Goal: Task Accomplishment & Management: Complete application form

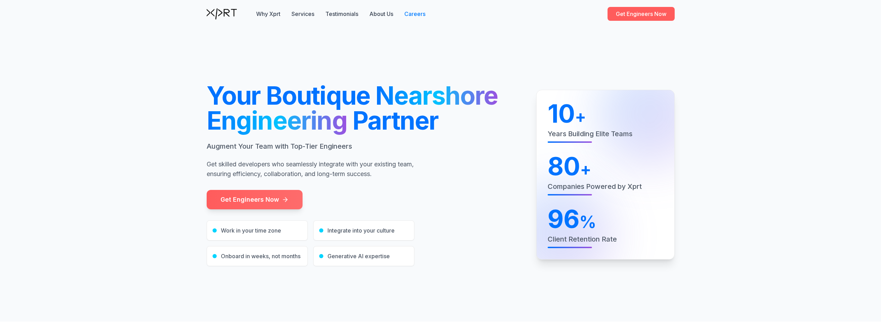
click at [411, 14] on link "Careers" at bounding box center [415, 14] width 21 height 8
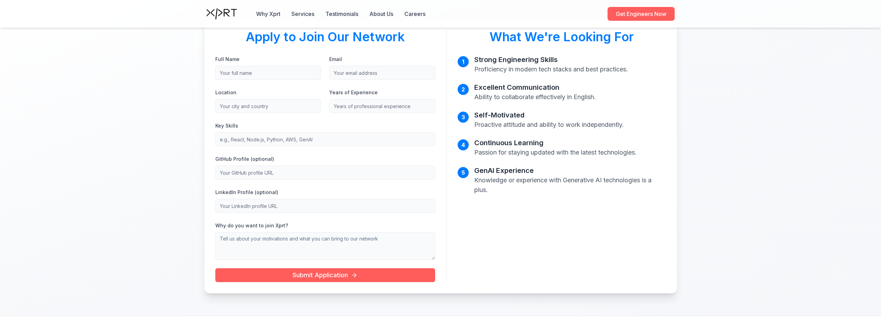
scroll to position [416, 0]
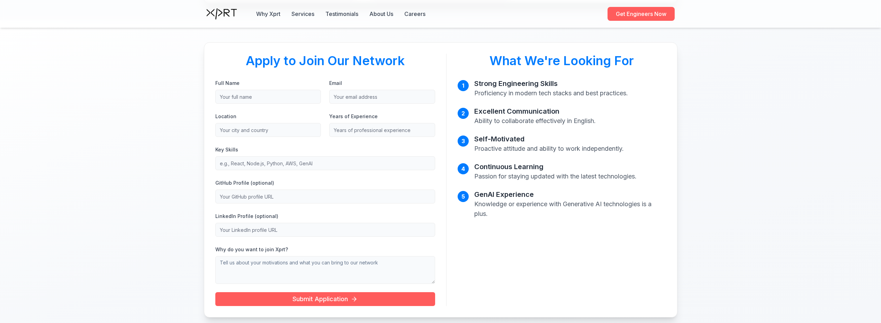
click at [295, 96] on input "Full Name" at bounding box center [268, 97] width 106 height 14
type input "[PERSON_NAME]"
click at [339, 102] on input "Email" at bounding box center [382, 97] width 106 height 14
type input "[EMAIL_ADDRESS][DOMAIN_NAME]"
click at [276, 130] on input "Location" at bounding box center [268, 130] width 106 height 14
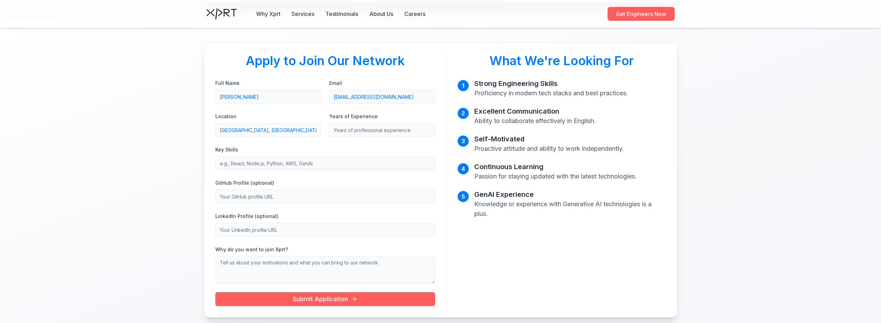
type input "[GEOGRAPHIC_DATA], [GEOGRAPHIC_DATA]"
click at [343, 128] on input "Years of Experience" at bounding box center [382, 130] width 106 height 14
click at [427, 128] on input "1" at bounding box center [382, 130] width 106 height 14
click at [427, 128] on input "2" at bounding box center [382, 130] width 106 height 14
click at [427, 128] on input "3" at bounding box center [382, 130] width 106 height 14
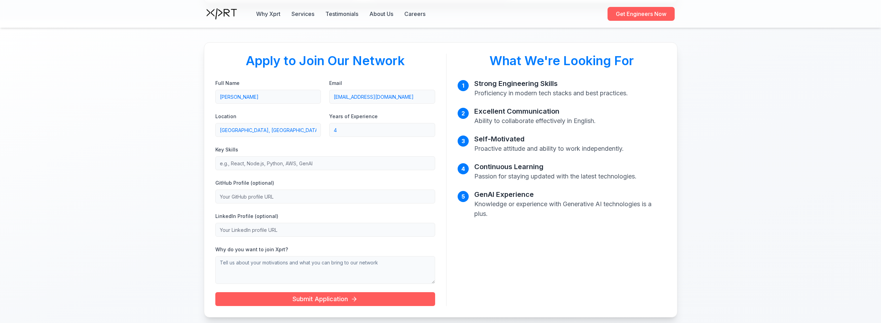
click at [427, 128] on input "4" at bounding box center [382, 130] width 106 height 14
click at [427, 128] on input "5" at bounding box center [382, 130] width 106 height 14
click at [427, 128] on input "6" at bounding box center [382, 130] width 106 height 14
click at [427, 128] on input "7" at bounding box center [382, 130] width 106 height 14
click at [427, 128] on input "8" at bounding box center [382, 130] width 106 height 14
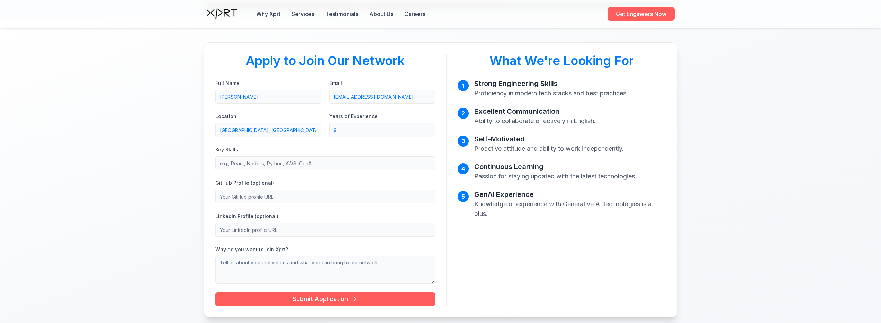
click at [427, 128] on input "9" at bounding box center [382, 130] width 106 height 14
type input "10"
click at [427, 128] on input "10" at bounding box center [382, 130] width 106 height 14
click at [267, 169] on input "Key Skills" at bounding box center [325, 163] width 220 height 14
type input "Node.js Python"
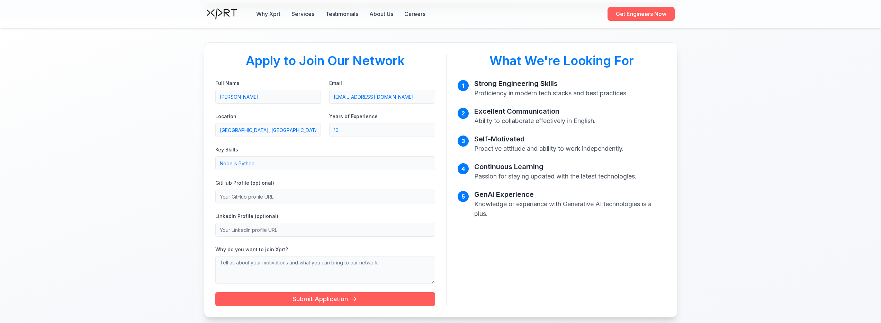
click at [311, 194] on input "GitHub Profile (optional)" at bounding box center [325, 196] width 220 height 14
type input "[URL][DOMAIN_NAME]"
click at [287, 225] on input "LinkedIn Profile (optional)" at bounding box center [325, 230] width 220 height 14
type input "[URL][DOMAIN_NAME]"
click at [282, 265] on textarea "Why do you want to join Xprt?" at bounding box center [325, 270] width 220 height 28
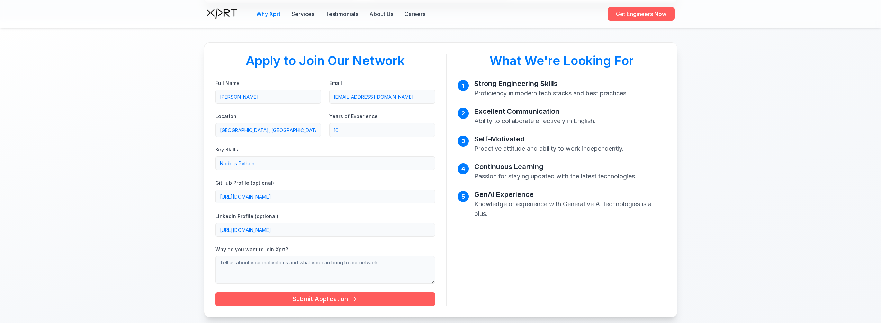
click at [270, 14] on button "Why Xprt" at bounding box center [268, 14] width 24 height 8
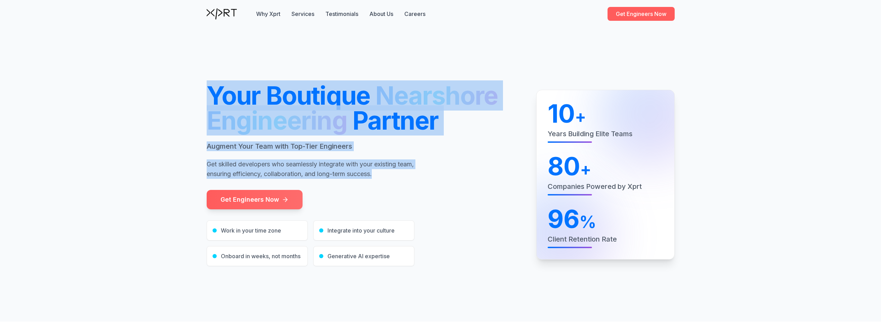
drag, startPoint x: 208, startPoint y: 93, endPoint x: 401, endPoint y: 172, distance: 209.1
click at [401, 172] on div "Your Boutique Nearshore Engineering Partner Augment Your Team with Top-Tier Eng…" at bounding box center [363, 131] width 313 height 96
copy div "Your Boutique Nearshore Engineering Partner Augment Your Team with Top-Tier Eng…"
click at [494, 128] on h1 "Your Boutique Nearshore Engineering Partner" at bounding box center [363, 108] width 313 height 50
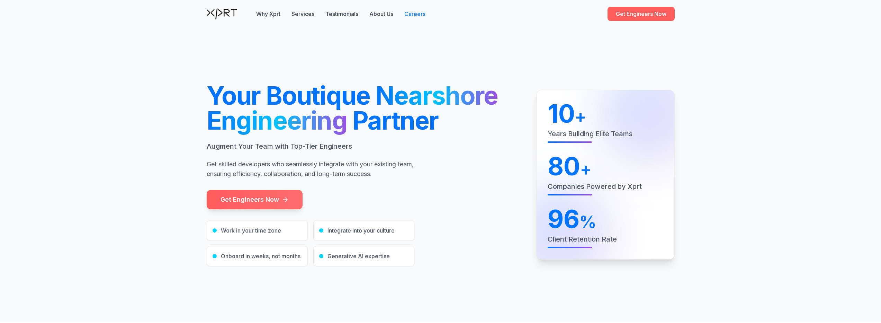
click at [415, 15] on link "Careers" at bounding box center [415, 14] width 21 height 8
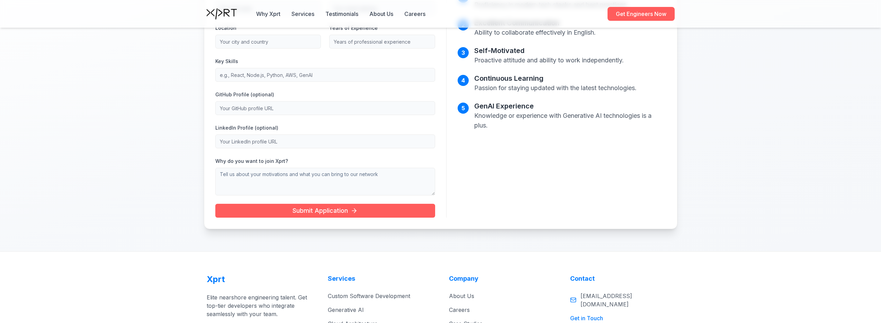
scroll to position [462, 0]
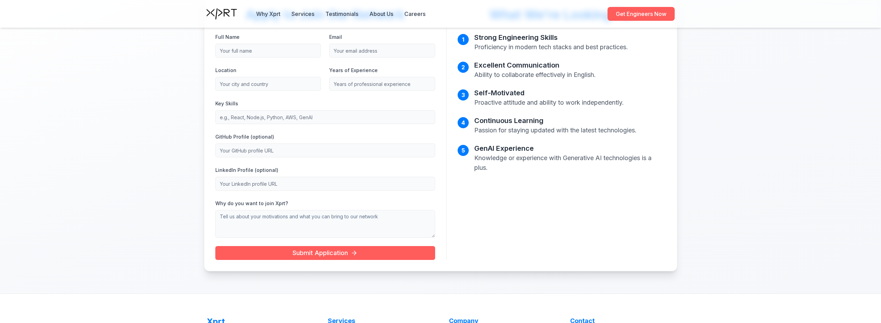
click at [283, 183] on input "LinkedIn Profile (optional)" at bounding box center [325, 184] width 220 height 14
type input "[URL][DOMAIN_NAME]"
drag, startPoint x: 286, startPoint y: 150, endPoint x: 286, endPoint y: 156, distance: 5.6
click at [286, 150] on input "GitHub Profile (optional)" at bounding box center [325, 150] width 220 height 14
click at [281, 223] on textarea "Why do you want to join Xprt?" at bounding box center [325, 224] width 220 height 28
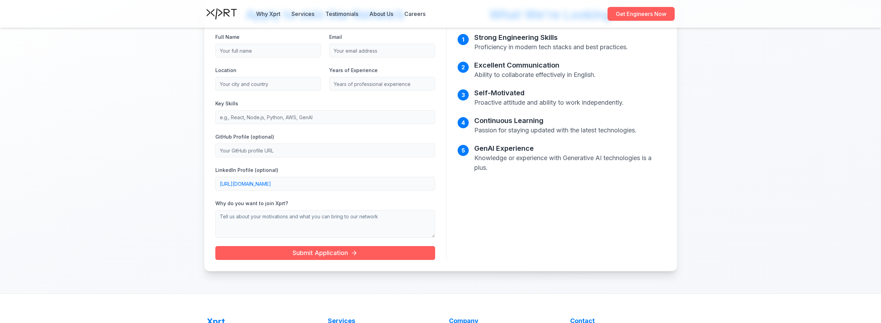
paste textarea "I really like your boutique model, focused on quality and being close to the cl…"
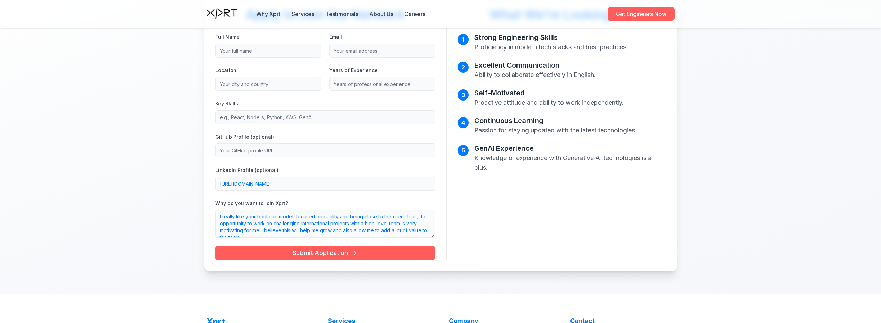
scroll to position [3, 0]
type textarea "I really like your boutique model, focused on quality and being close to the cl…"
click at [277, 149] on input "GitHub Profile (optional)" at bounding box center [325, 150] width 220 height 14
type input "[URL][DOMAIN_NAME]"
click at [271, 121] on input "Key Skills" at bounding box center [325, 117] width 220 height 14
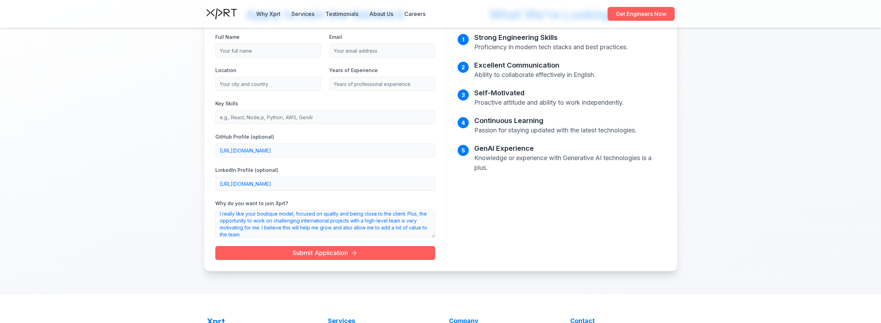
type input "Node.js Python"
click at [281, 87] on input "Location" at bounding box center [268, 84] width 106 height 14
type input "[GEOGRAPHIC_DATA], [GEOGRAPHIC_DATA]"
click at [356, 85] on input "Years of Experience" at bounding box center [382, 84] width 106 height 14
click at [430, 82] on input "1" at bounding box center [382, 84] width 106 height 14
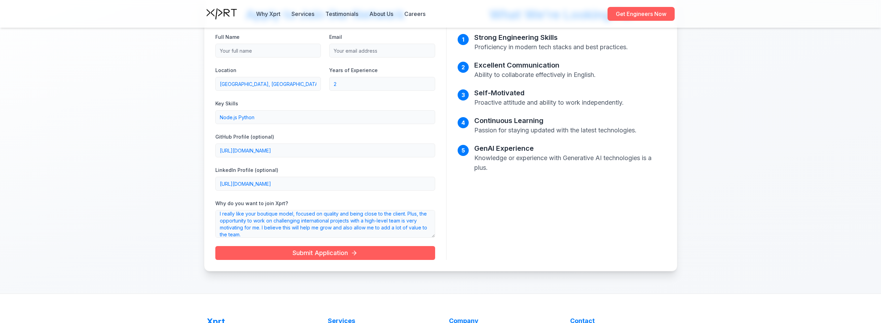
click at [430, 82] on input "2" at bounding box center [382, 84] width 106 height 14
click at [430, 82] on input "3" at bounding box center [382, 84] width 106 height 14
click at [430, 82] on input "4" at bounding box center [382, 84] width 106 height 14
click at [430, 82] on input "5" at bounding box center [382, 84] width 106 height 14
click at [430, 82] on input "6" at bounding box center [382, 84] width 106 height 14
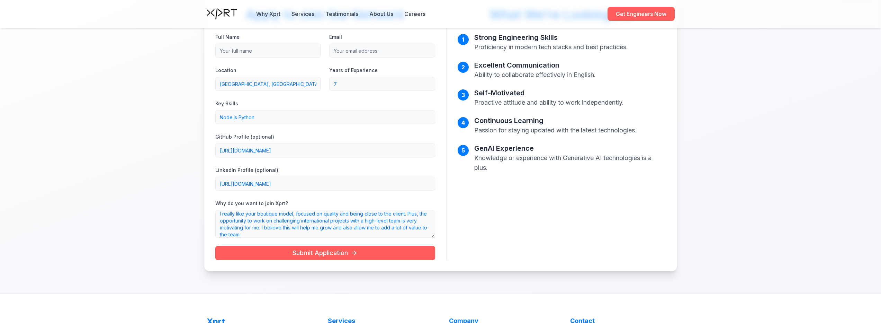
click at [430, 82] on input "7" at bounding box center [382, 84] width 106 height 14
click at [430, 82] on input "8" at bounding box center [382, 84] width 106 height 14
click at [430, 82] on input "9" at bounding box center [382, 84] width 106 height 14
type input "10"
click at [430, 82] on input "10" at bounding box center [382, 84] width 106 height 14
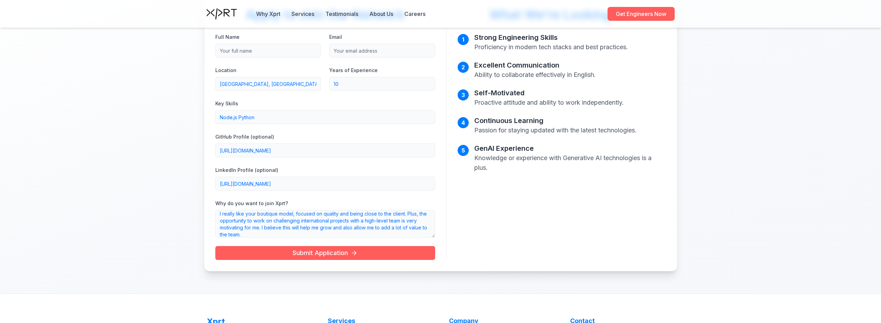
click at [389, 54] on input "Email" at bounding box center [382, 51] width 106 height 14
type input "[EMAIL_ADDRESS][DOMAIN_NAME]"
drag, startPoint x: 280, startPoint y: 51, endPoint x: 281, endPoint y: 55, distance: 4.9
click at [280, 51] on input "Full Name" at bounding box center [268, 51] width 106 height 14
type input "[PERSON_NAME]"
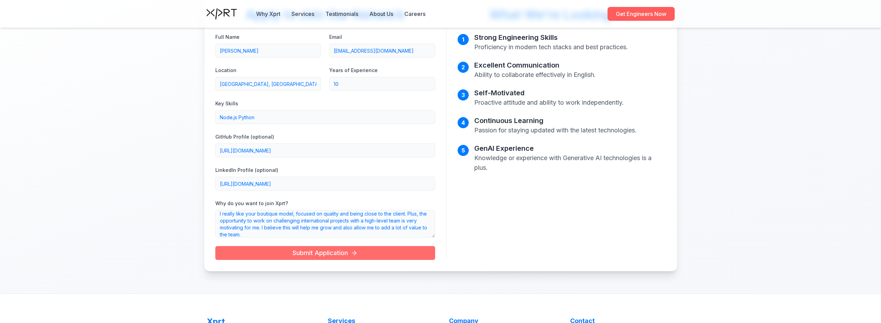
click at [325, 251] on span "Submit Application" at bounding box center [325, 253] width 65 height 10
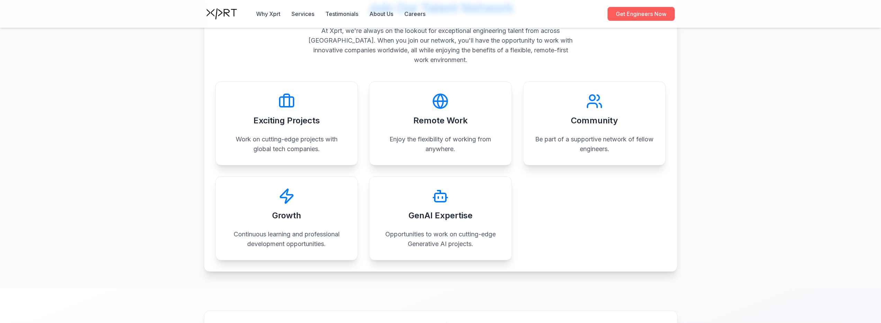
scroll to position [0, 0]
